Goal: Task Accomplishment & Management: Manage account settings

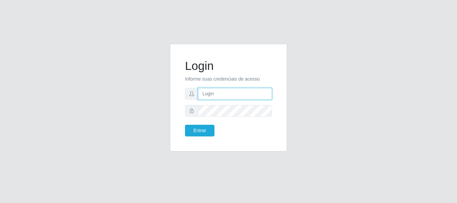
click at [228, 97] on input "text" at bounding box center [235, 94] width 74 height 12
click at [219, 96] on input "text" at bounding box center [235, 94] width 74 height 12
type input "thiagol@bemais"
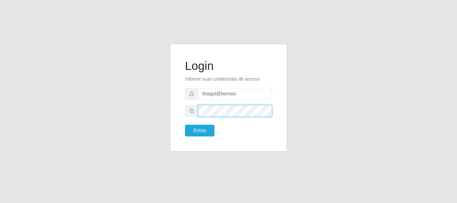
click at [185, 125] on button "Entrar" at bounding box center [199, 131] width 29 height 12
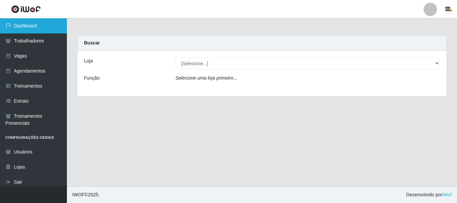
click at [37, 21] on link "Dashboard" at bounding box center [33, 25] width 67 height 15
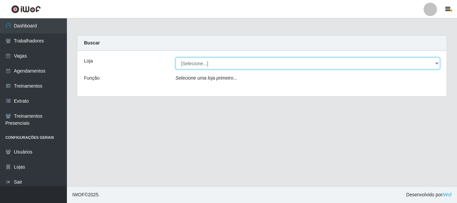
click at [250, 65] on select "[Selecione...] [PERSON_NAME]" at bounding box center [308, 64] width 265 height 12
select select "230"
click at [176, 58] on select "[Selecione...] [PERSON_NAME]" at bounding box center [308, 64] width 265 height 12
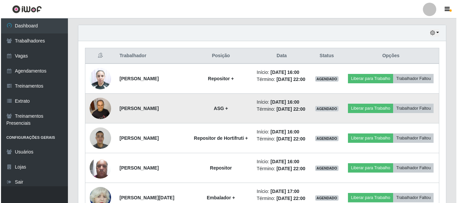
scroll to position [235, 0]
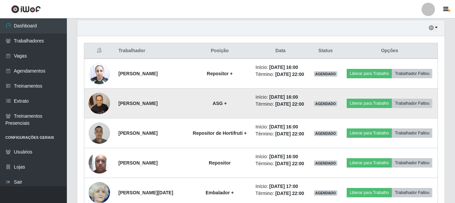
click at [105, 114] on img at bounding box center [99, 103] width 21 height 28
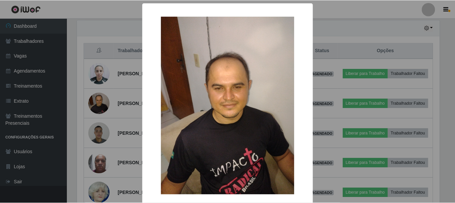
scroll to position [139, 364]
click at [108, 111] on div "× OK Cancel" at bounding box center [228, 101] width 457 height 203
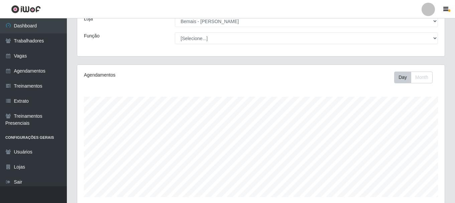
scroll to position [0, 0]
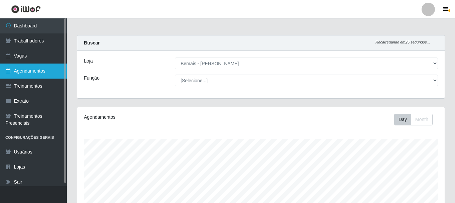
click at [36, 70] on link "Agendamentos" at bounding box center [33, 71] width 67 height 15
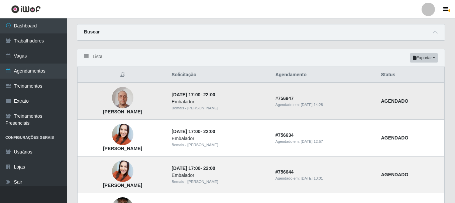
scroll to position [33, 0]
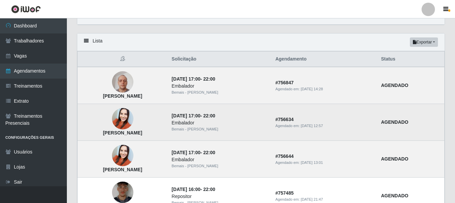
click at [129, 118] on img at bounding box center [122, 119] width 21 height 28
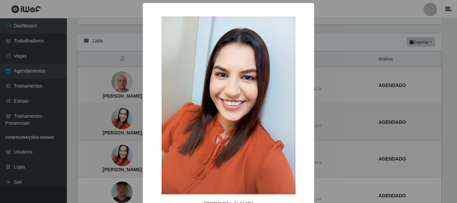
click at [129, 118] on div "× [PERSON_NAME] OK Cancel" at bounding box center [228, 101] width 457 height 203
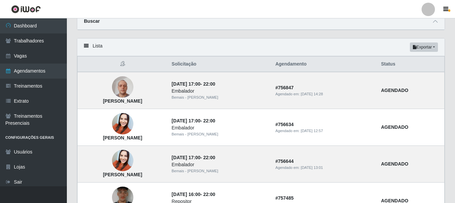
scroll to position [0, 0]
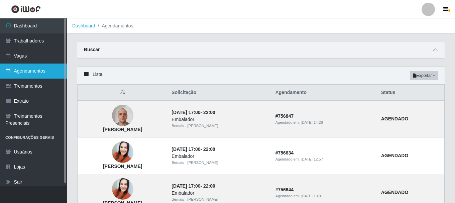
click at [42, 65] on link "Agendamentos" at bounding box center [33, 71] width 67 height 15
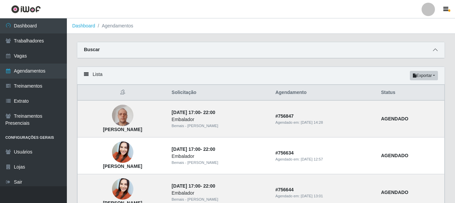
click at [436, 48] on span at bounding box center [436, 50] width 8 height 8
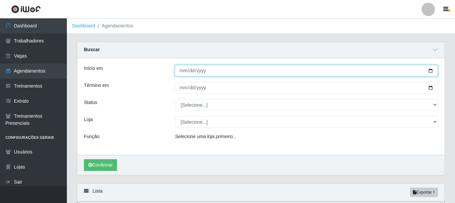
click at [182, 68] on input "Início em" at bounding box center [306, 71] width 263 height 12
type input "[DATE]"
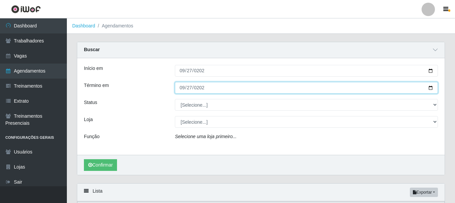
type input "[DATE]"
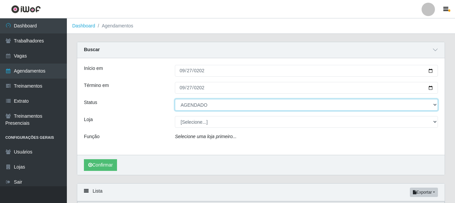
select select "[Selecione...]"
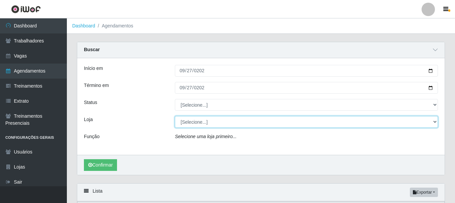
select select "230"
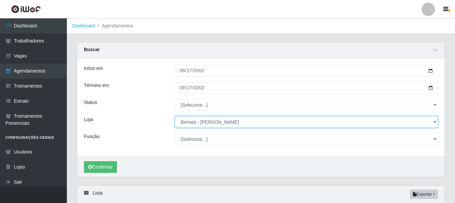
click at [175, 116] on select "[Selecione...] [PERSON_NAME]" at bounding box center [306, 122] width 263 height 12
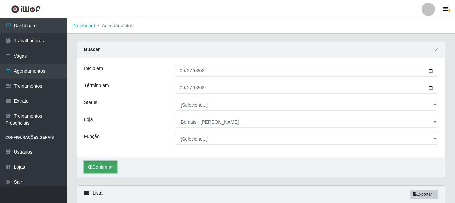
click at [110, 166] on button "Confirmar" at bounding box center [100, 167] width 33 height 12
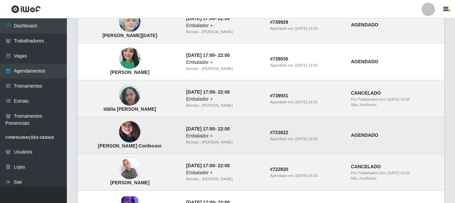
scroll to position [225, 0]
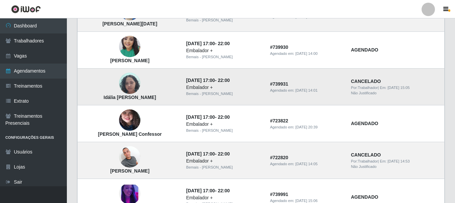
click at [139, 91] on img at bounding box center [129, 83] width 21 height 28
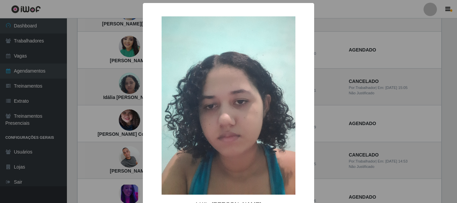
click at [133, 97] on div "× Idália [PERSON_NAME] OK Cancel" at bounding box center [228, 101] width 457 height 203
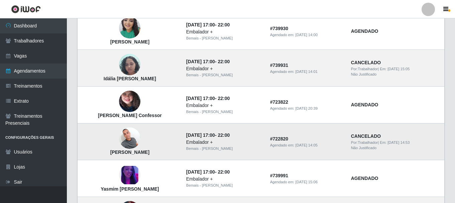
scroll to position [258, 0]
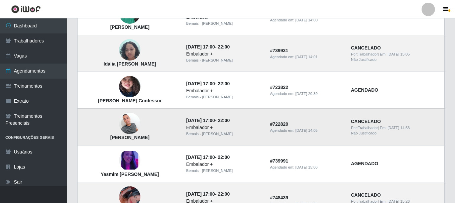
click at [138, 122] on img at bounding box center [129, 123] width 21 height 28
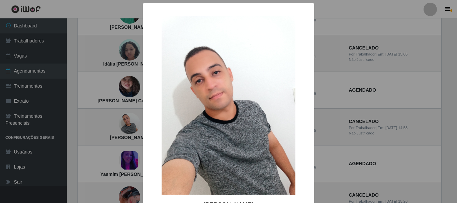
click at [128, 124] on div "× [PERSON_NAME] OK Cancel" at bounding box center [228, 101] width 457 height 203
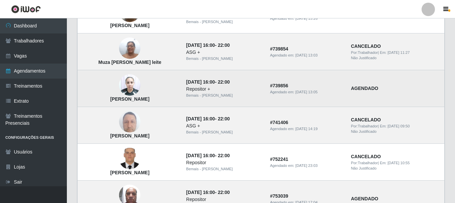
scroll to position [492, 0]
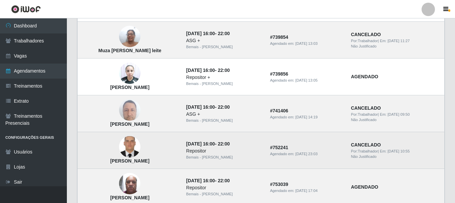
drag, startPoint x: 164, startPoint y: 160, endPoint x: 100, endPoint y: 162, distance: 64.3
click at [100, 162] on td "[PERSON_NAME]" at bounding box center [130, 150] width 105 height 37
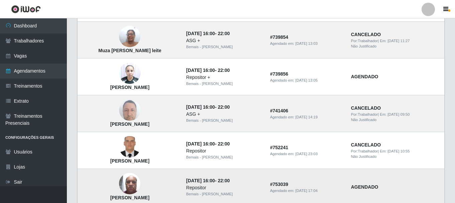
copy strong "[PERSON_NAME]"
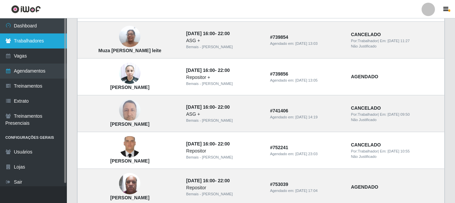
click at [44, 41] on link "Trabalhadores" at bounding box center [33, 40] width 67 height 15
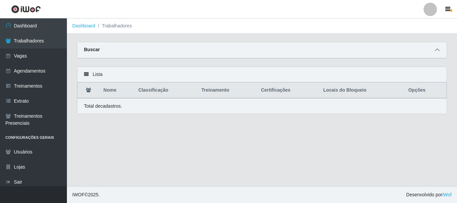
click at [438, 50] on icon at bounding box center [437, 50] width 5 height 5
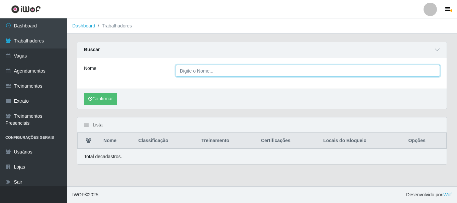
click at [184, 71] on input "Nome" at bounding box center [308, 71] width 265 height 12
paste input "[PERSON_NAME]"
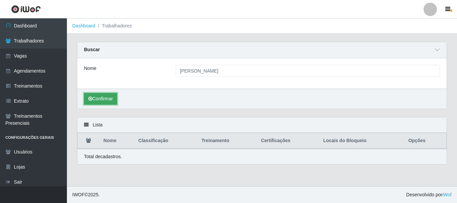
click at [97, 96] on button "Confirmar" at bounding box center [100, 99] width 33 height 12
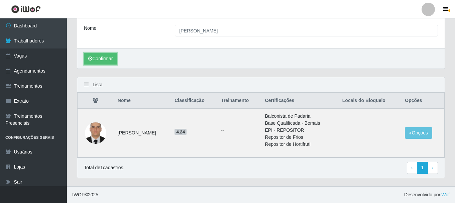
scroll to position [40, 0]
click at [417, 129] on button "Opções" at bounding box center [418, 133] width 27 height 12
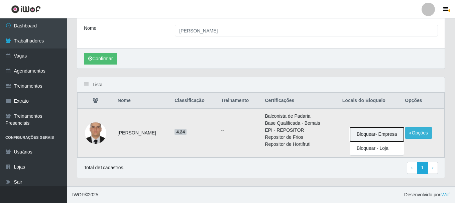
click at [384, 137] on button "Bloquear - Empresa" at bounding box center [377, 134] width 54 height 14
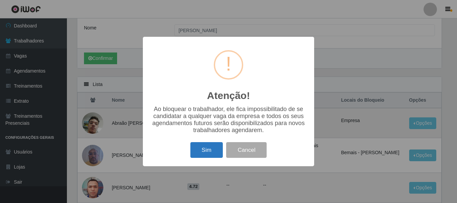
click at [207, 152] on button "Sim" at bounding box center [206, 150] width 32 height 16
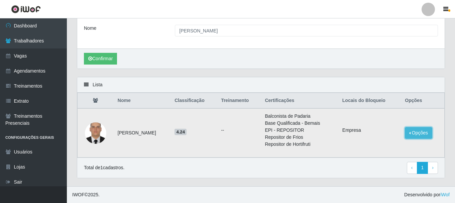
click at [424, 134] on button "Opções" at bounding box center [418, 133] width 27 height 12
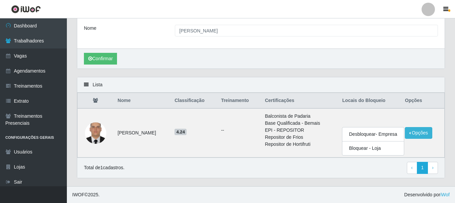
click at [202, 76] on div "Carregando... Buscar Nome Ewerton florencio dos santos Confirmar" at bounding box center [261, 39] width 378 height 75
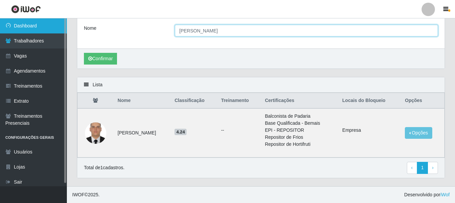
drag, startPoint x: 254, startPoint y: 29, endPoint x: 24, endPoint y: 27, distance: 229.5
click at [28, 29] on div "Dashboard Trabalhadores Vagas Agendamentos Treinamentos Extrato Treinamentos Pr…" at bounding box center [227, 82] width 455 height 208
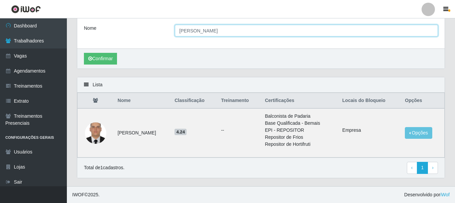
type input "[PERSON_NAME]"
click at [84, 53] on button "Confirmar" at bounding box center [100, 59] width 33 height 12
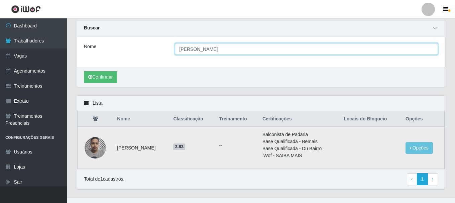
scroll to position [33, 0]
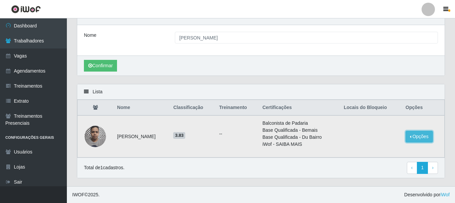
click at [419, 134] on button "Opções" at bounding box center [419, 137] width 27 height 12
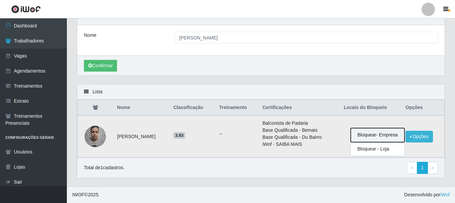
click at [384, 135] on button "Bloquear - Empresa" at bounding box center [378, 135] width 54 height 14
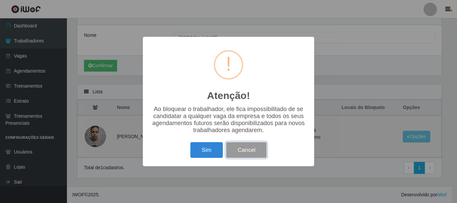
click at [261, 151] on button "Cancel" at bounding box center [246, 150] width 40 height 16
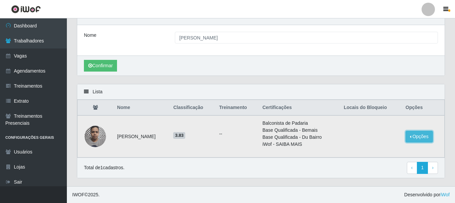
click at [427, 139] on button "Opções" at bounding box center [419, 137] width 27 height 12
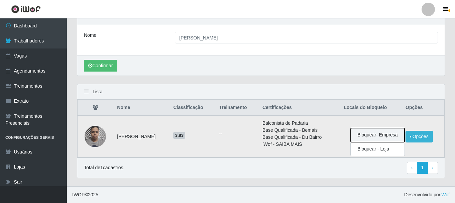
click at [374, 136] on button "Bloquear - Empresa" at bounding box center [378, 135] width 54 height 14
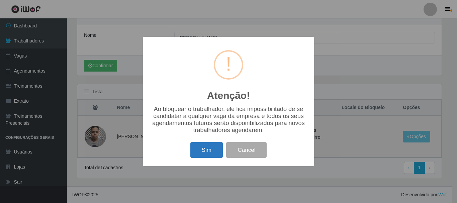
click at [212, 148] on button "Sim" at bounding box center [206, 150] width 32 height 16
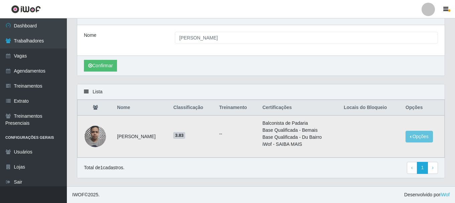
scroll to position [0, 0]
